Goal: Find specific page/section: Find specific page/section

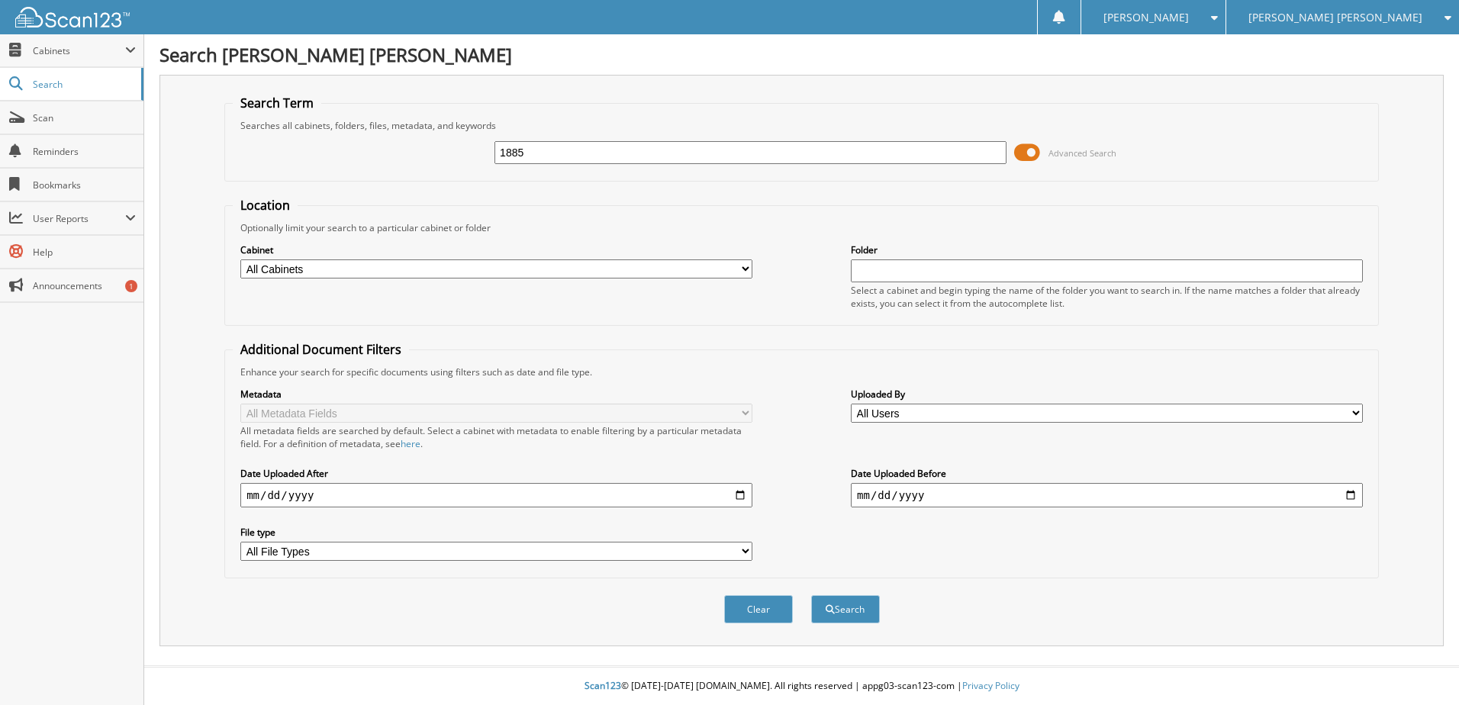
type input "1885"
click at [811, 595] on button "Search" at bounding box center [845, 609] width 69 height 28
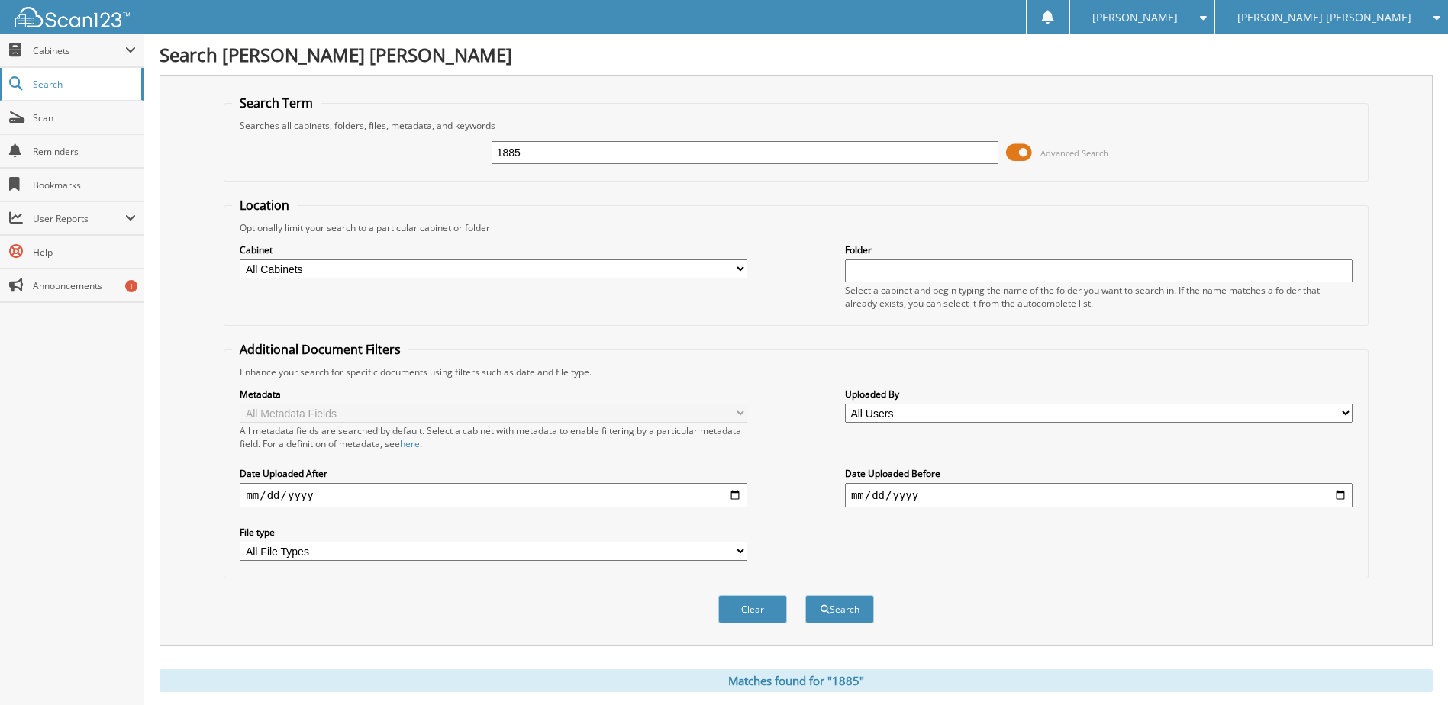
click at [47, 82] on span "Search" at bounding box center [83, 84] width 101 height 13
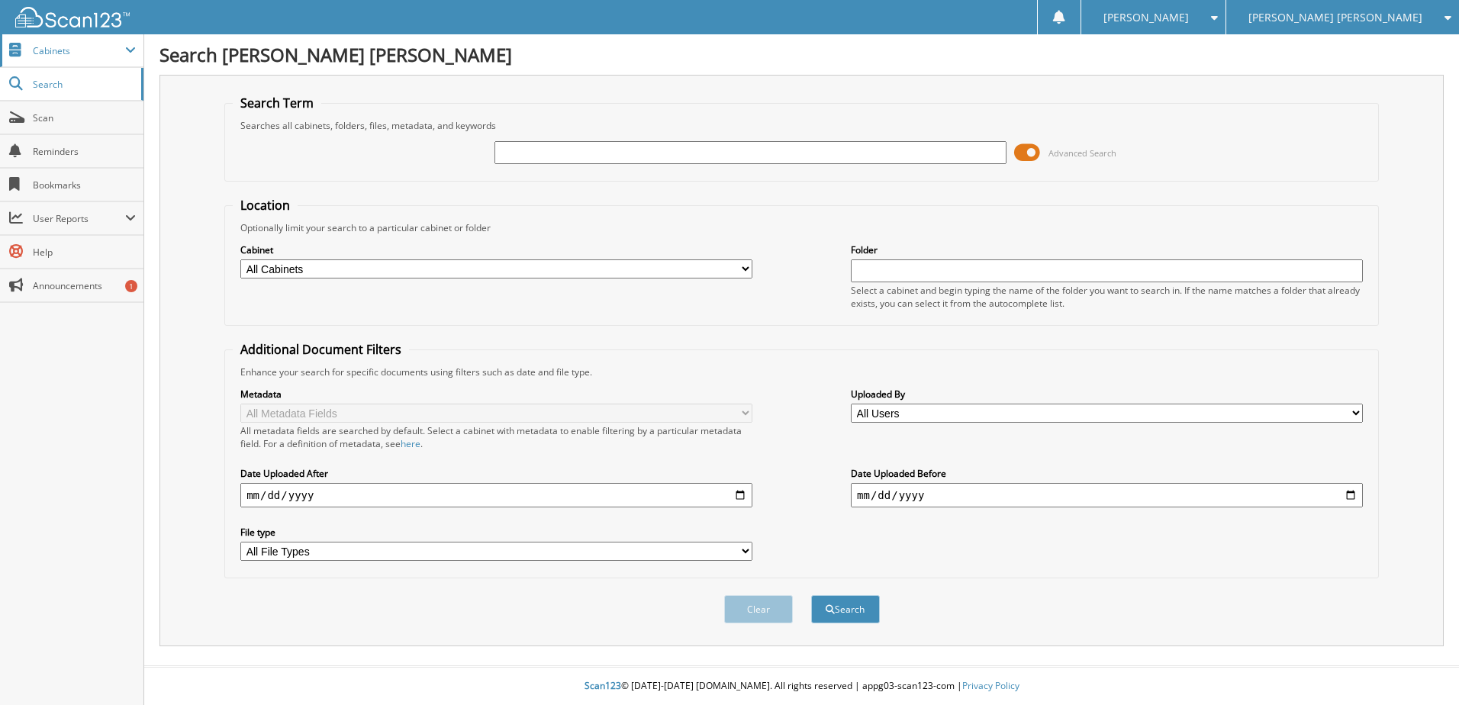
click at [63, 51] on span "Cabinets" at bounding box center [79, 50] width 92 height 13
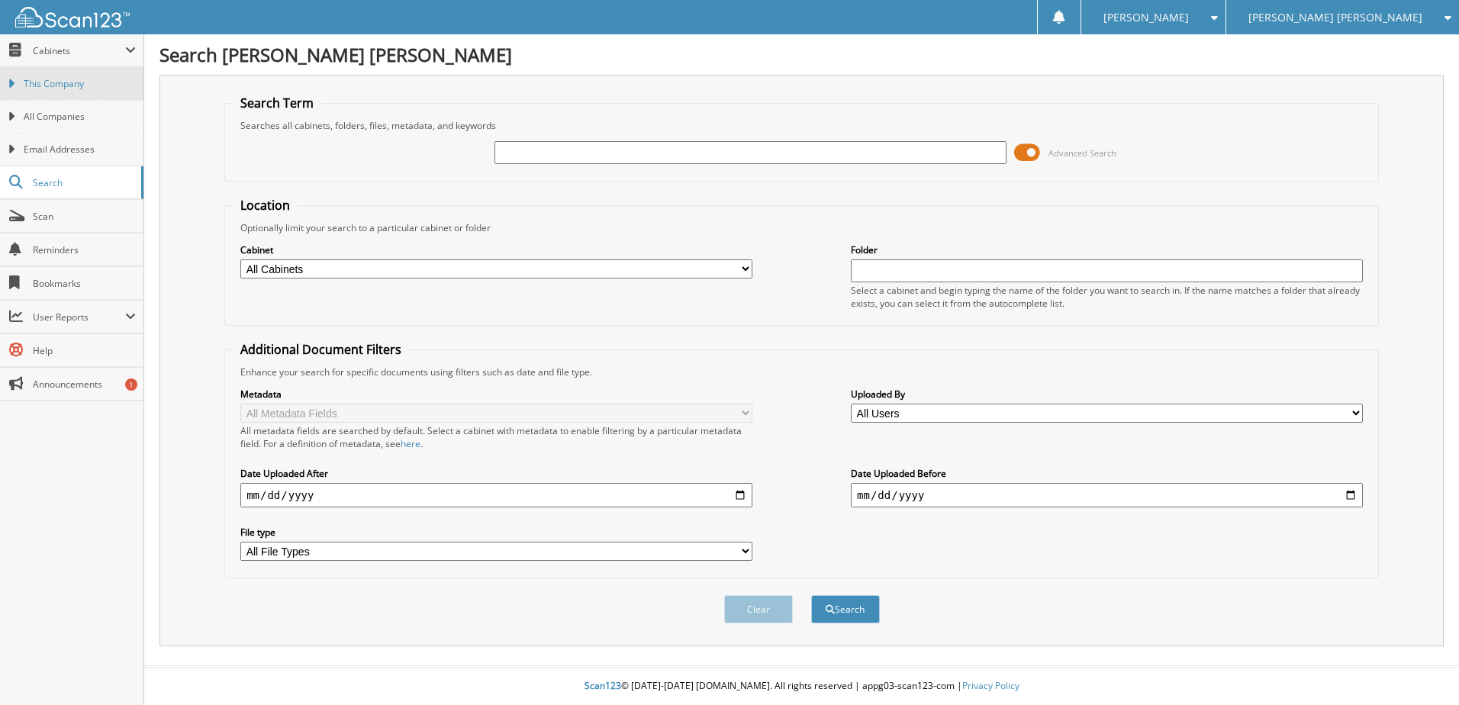
click at [65, 89] on span "This Company" at bounding box center [80, 84] width 112 height 14
